Goal: Transaction & Acquisition: Obtain resource

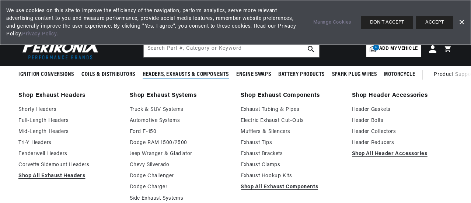
click at [209, 73] on span "Headers, Exhausts & Components" at bounding box center [186, 75] width 86 height 8
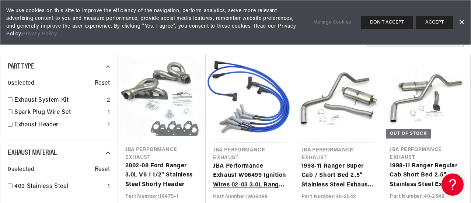
scroll to position [258, 0]
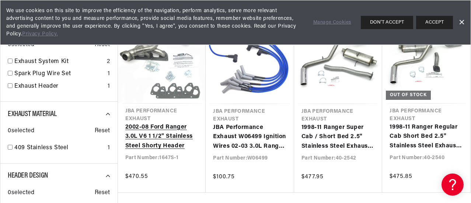
click at [161, 128] on link "2002-08 Ford Ranger 3.0L V6 1 1/2" Stainless Steel Shorty Header" at bounding box center [161, 137] width 73 height 28
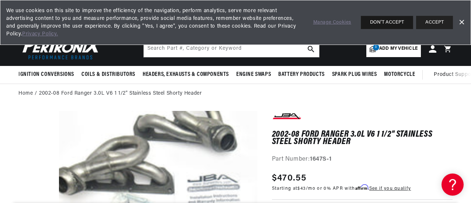
click at [390, 20] on button "DON'T ACCEPT" at bounding box center [387, 22] width 52 height 13
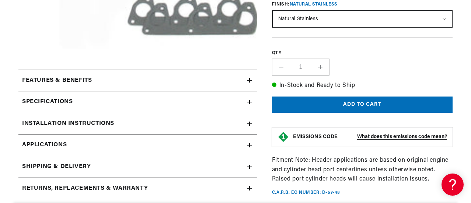
scroll to position [0, 38]
click at [248, 79] on icon at bounding box center [249, 80] width 4 height 4
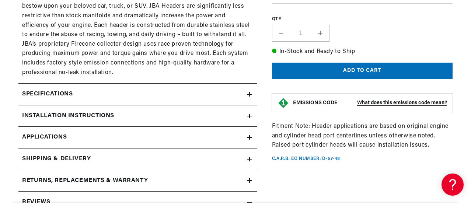
scroll to position [442, 0]
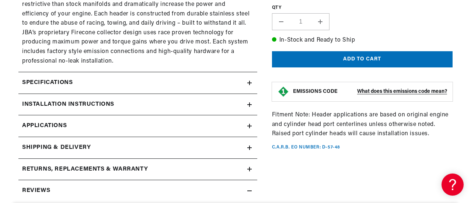
click at [248, 82] on icon at bounding box center [249, 83] width 4 height 4
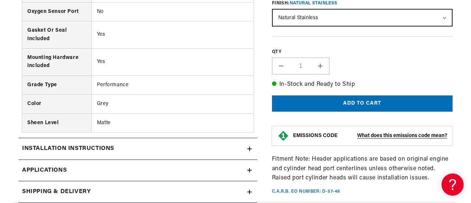
scroll to position [774, 0]
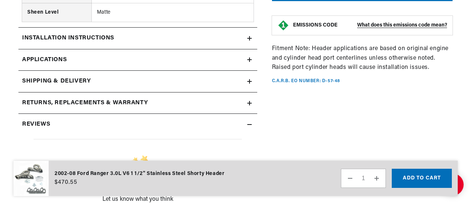
click at [247, 36] on div "Installation instructions" at bounding box center [132, 39] width 229 height 10
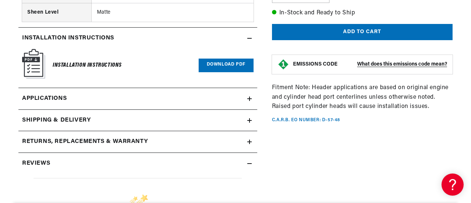
scroll to position [0, 223]
click at [229, 62] on link "Download PDF" at bounding box center [226, 66] width 55 height 14
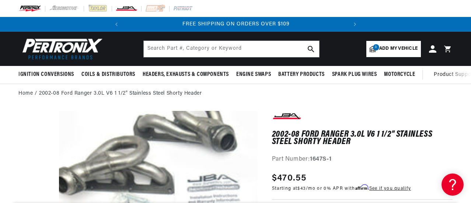
click at [130, 6] on img at bounding box center [126, 8] width 22 height 8
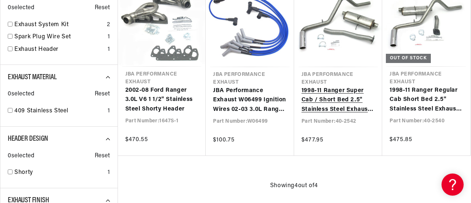
scroll to position [0, 223]
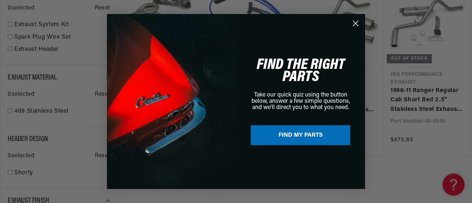
click at [354, 17] on circle "Close dialog" at bounding box center [355, 23] width 12 height 12
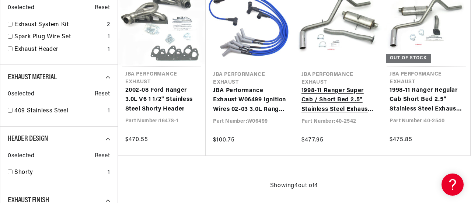
scroll to position [0, 0]
click at [342, 90] on link "1998-11 Ranger Super Cab / Short Bed 2.5" Stainless Steel Exhaust System" at bounding box center [339, 100] width 74 height 28
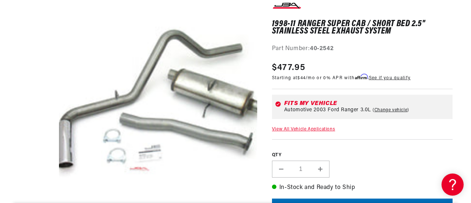
scroll to position [221, 0]
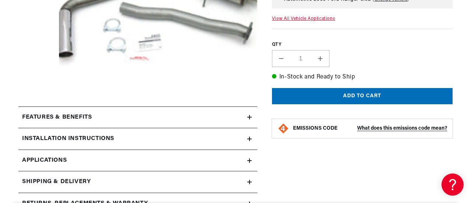
click at [250, 117] on icon at bounding box center [250, 117] width 0 height 4
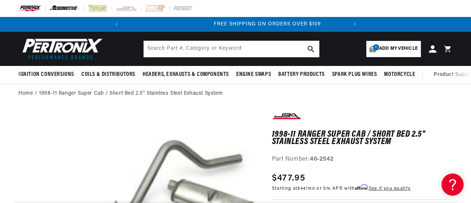
scroll to position [0, 223]
